Goal: Task Accomplishment & Management: Manage account settings

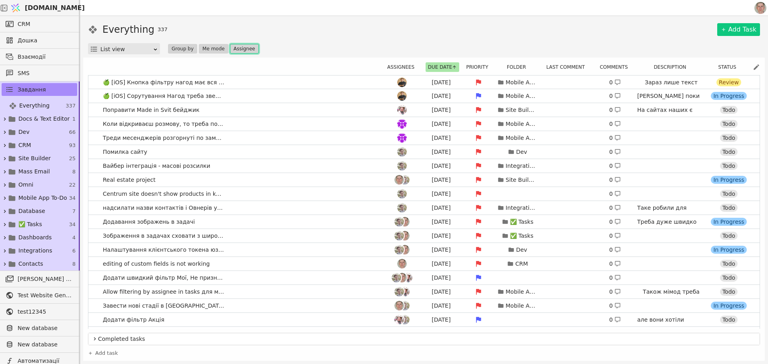
click at [245, 49] on button "Assignee" at bounding box center [244, 49] width 29 height 10
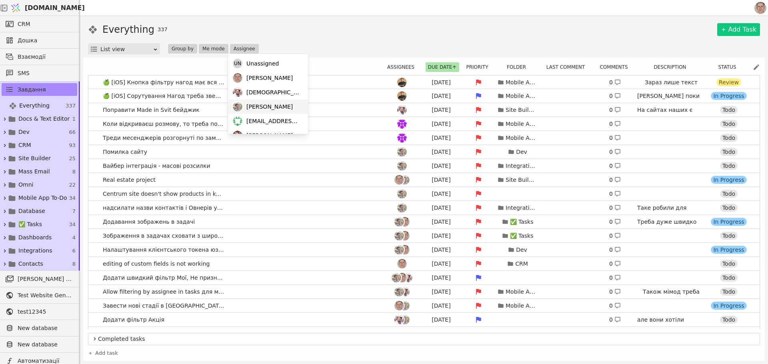
click at [282, 109] on div "[PERSON_NAME]" at bounding box center [268, 107] width 80 height 14
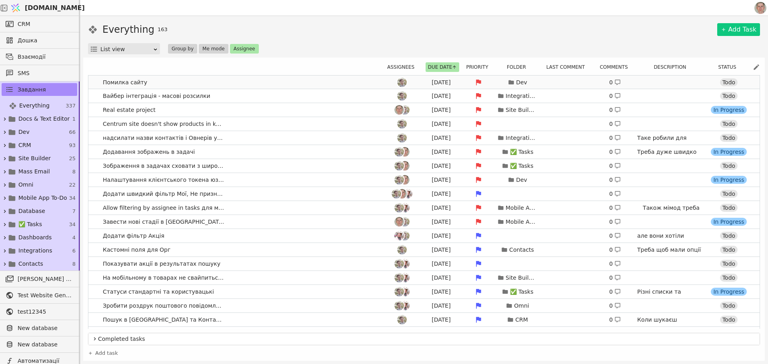
click at [246, 79] on link "Помилка сайту [DATE] Dev 0 [URL][DOMAIN_NAME] Todo" at bounding box center [423, 83] width 671 height 14
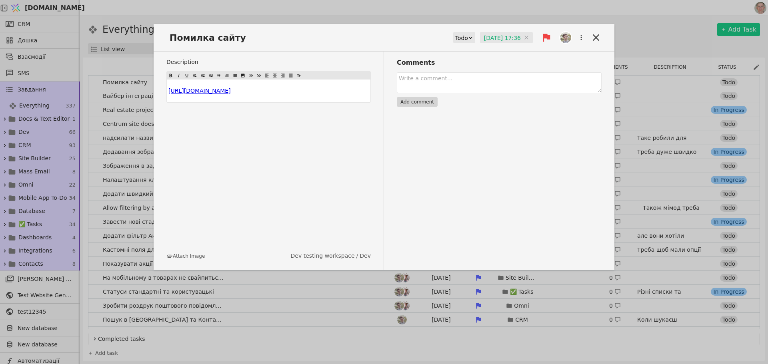
click at [284, 37] on div "Помилка сайту Todo [DATE] 17:36 [DATE] 17:36" at bounding box center [384, 40] width 461 height 21
click at [238, 39] on span "Помилка сайту" at bounding box center [210, 37] width 88 height 13
click at [352, 125] on div "Description ﻿ $ [URL][DOMAIN_NAME] $ ﻿ Attach Image Dev testing workspace / Dev" at bounding box center [275, 161] width 218 height 218
click at [598, 37] on icon at bounding box center [596, 37] width 11 height 11
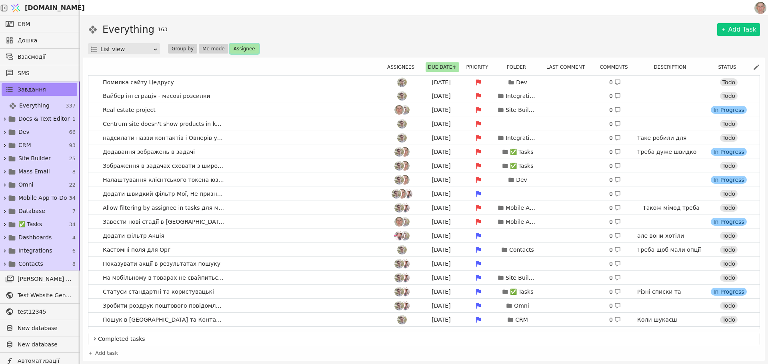
click at [238, 50] on button "Assignee" at bounding box center [244, 49] width 29 height 10
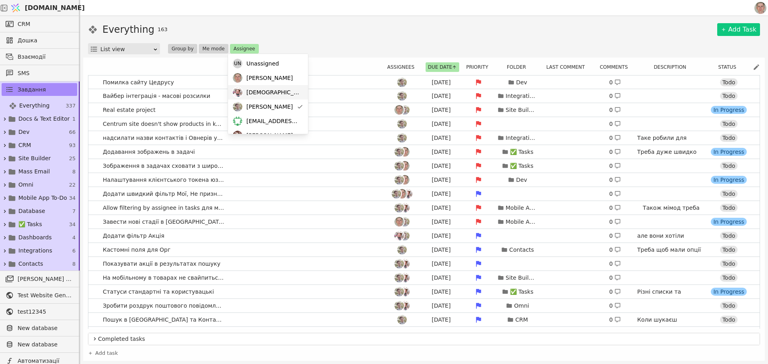
drag, startPoint x: 272, startPoint y: 105, endPoint x: 284, endPoint y: 86, distance: 22.1
click at [272, 105] on div "[PERSON_NAME]" at bounding box center [268, 107] width 80 height 14
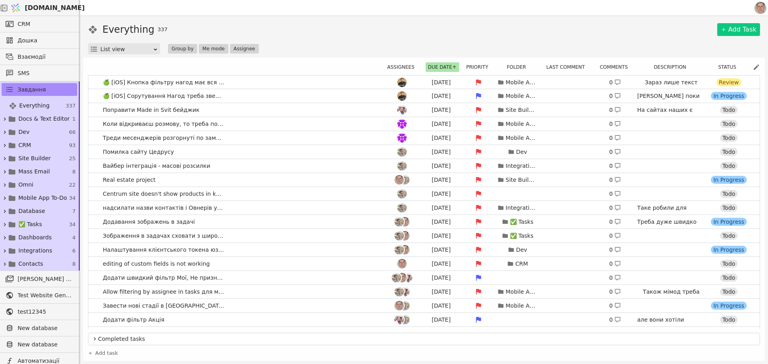
click at [318, 27] on div "Everything 337 Add Task" at bounding box center [424, 29] width 672 height 14
click at [241, 47] on button "Assignee" at bounding box center [244, 49] width 29 height 10
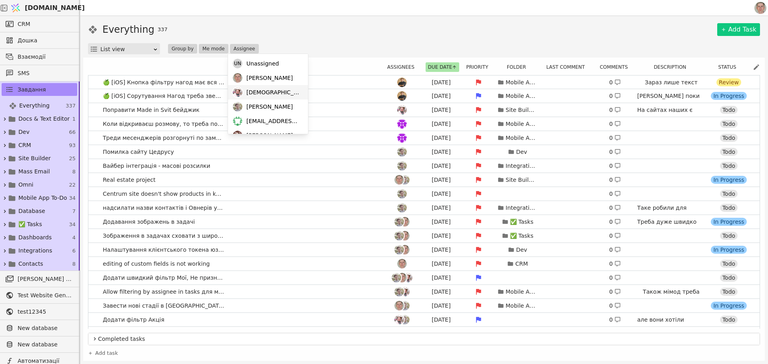
click at [250, 88] on span "[DEMOGRAPHIC_DATA]" at bounding box center [273, 92] width 54 height 8
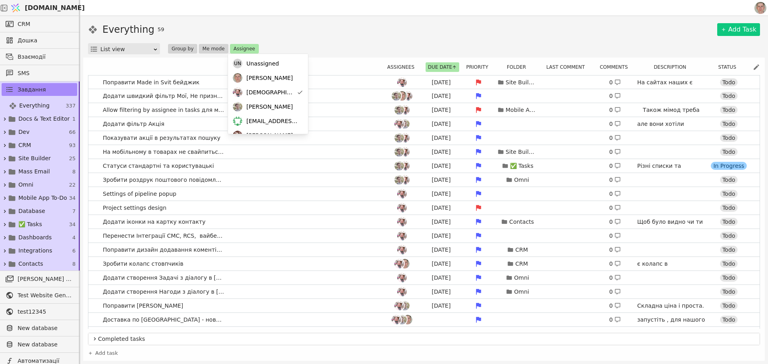
click at [362, 27] on div "Everything 59 Add Task" at bounding box center [424, 29] width 672 height 14
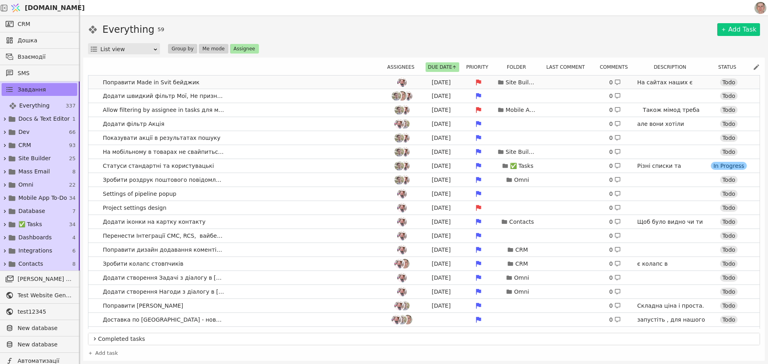
click at [258, 82] on link "Поправити Made in Svit бейджик [DATE] Site Builder 0 На сайтах наших є бейдж. З…" at bounding box center [423, 83] width 671 height 14
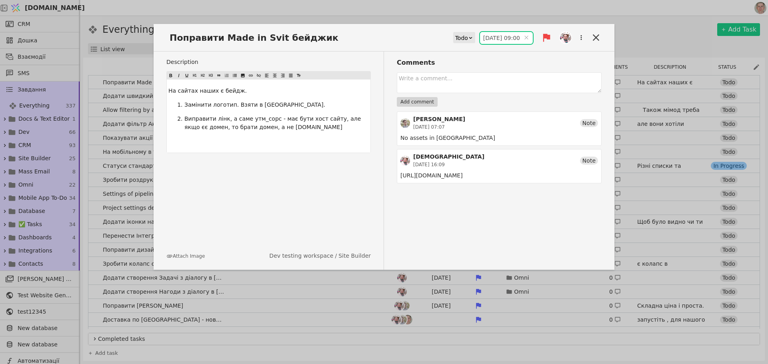
click at [486, 37] on input "[DATE] 09:00" at bounding box center [506, 38] width 53 height 12
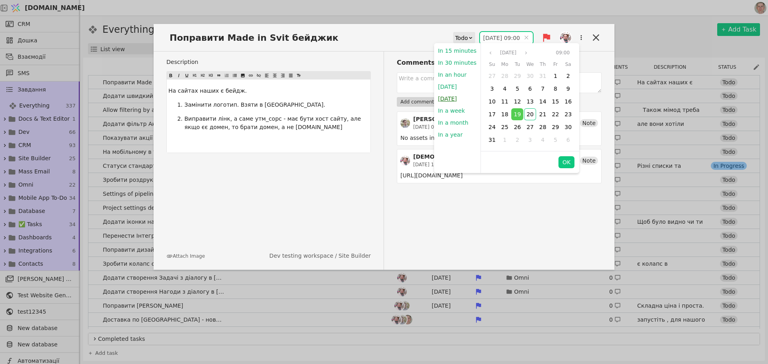
click at [456, 98] on button "[DATE]" at bounding box center [447, 99] width 27 height 12
type input "[DATE] 09:00"
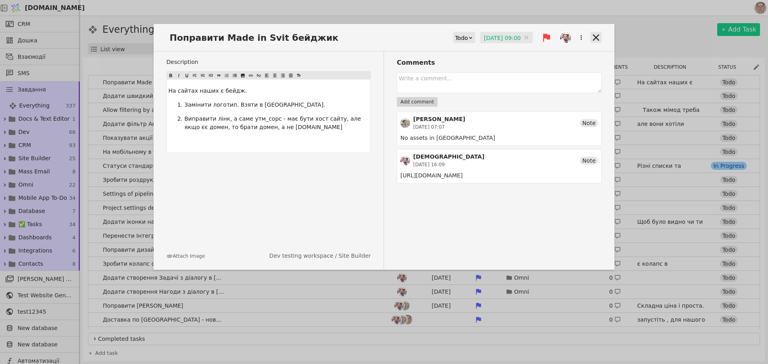
click at [594, 40] on icon at bounding box center [596, 37] width 6 height 6
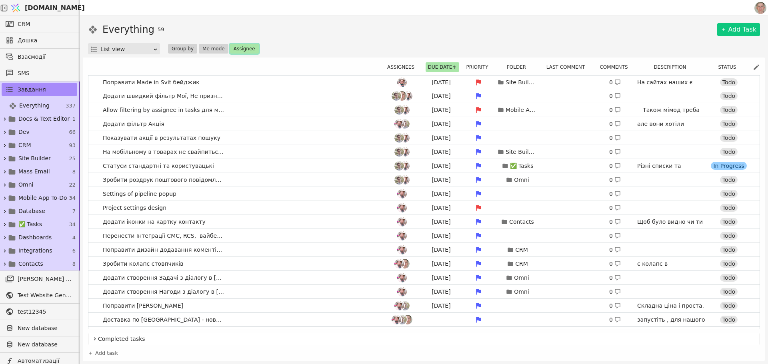
click at [243, 50] on button "Assignee" at bounding box center [244, 49] width 29 height 10
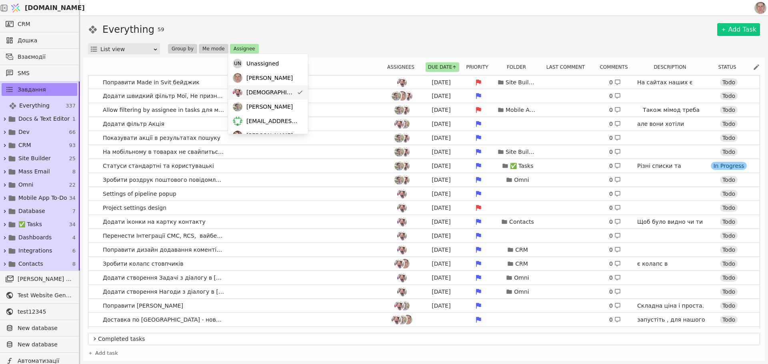
click at [275, 92] on div "[DEMOGRAPHIC_DATA]" at bounding box center [268, 92] width 80 height 14
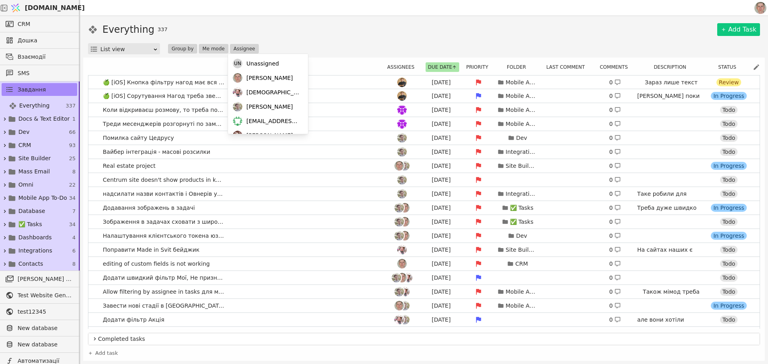
click at [314, 34] on div "Everything 337 Add Task" at bounding box center [424, 29] width 672 height 14
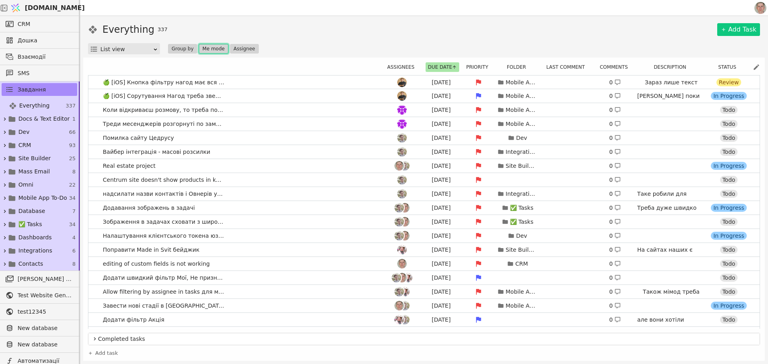
click at [214, 46] on button "Me mode" at bounding box center [214, 49] width 30 height 10
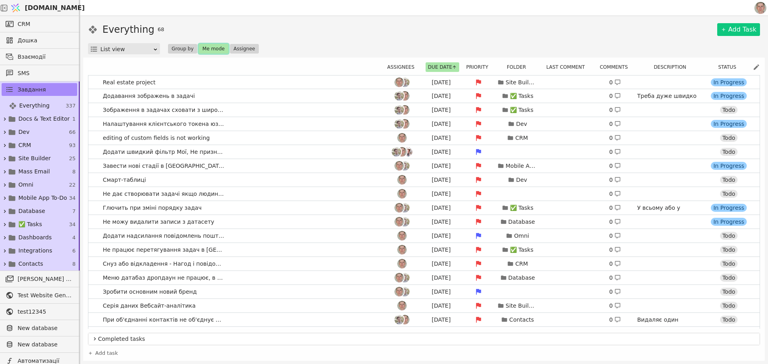
click at [213, 48] on button "Me mode" at bounding box center [214, 49] width 30 height 10
